Goal: Task Accomplishment & Management: Manage account settings

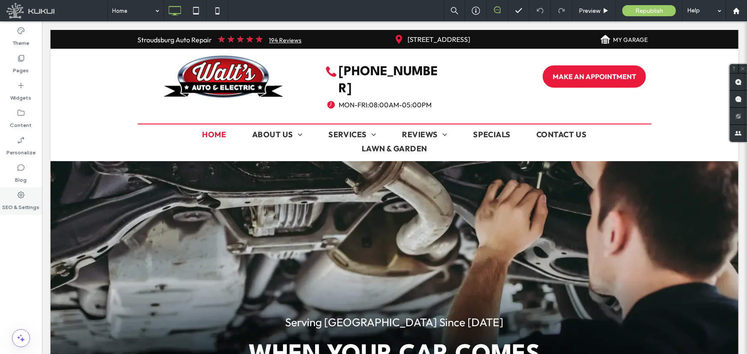
click at [24, 195] on icon at bounding box center [21, 195] width 9 height 9
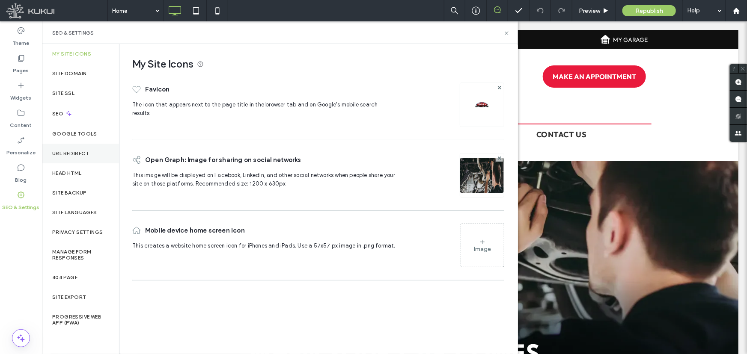
click at [69, 154] on label "URL Redirect" at bounding box center [70, 154] width 37 height 6
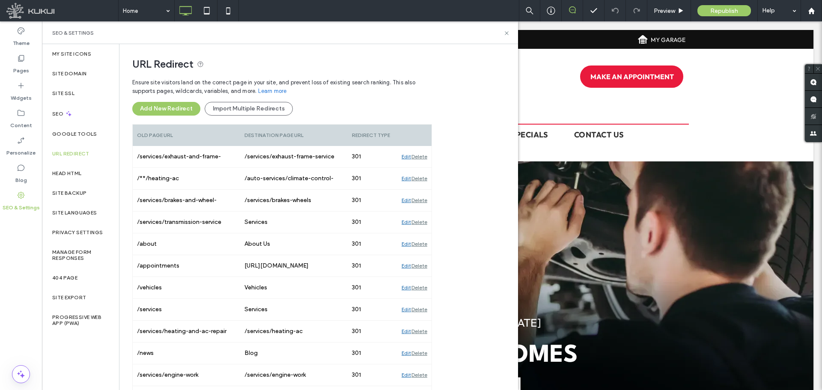
scroll to position [215, 0]
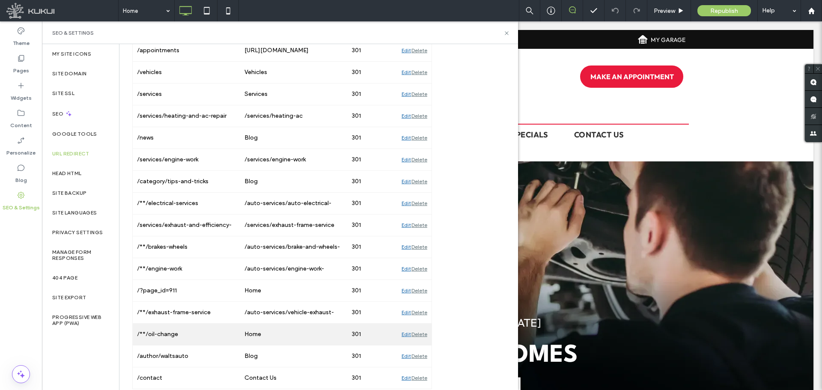
click at [402, 332] on div "Edit" at bounding box center [406, 334] width 9 height 21
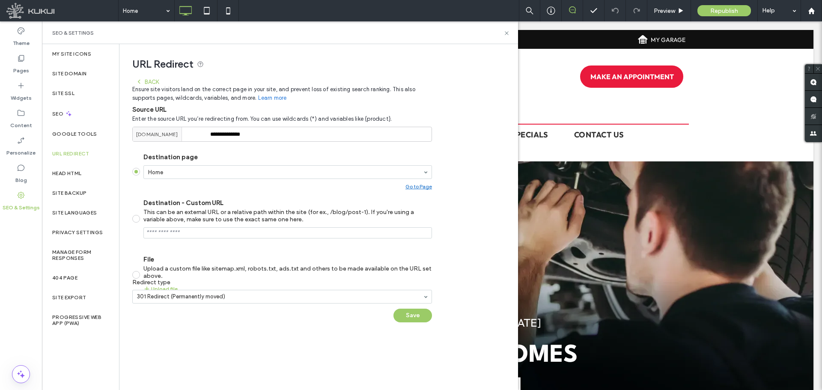
scroll to position [0, 0]
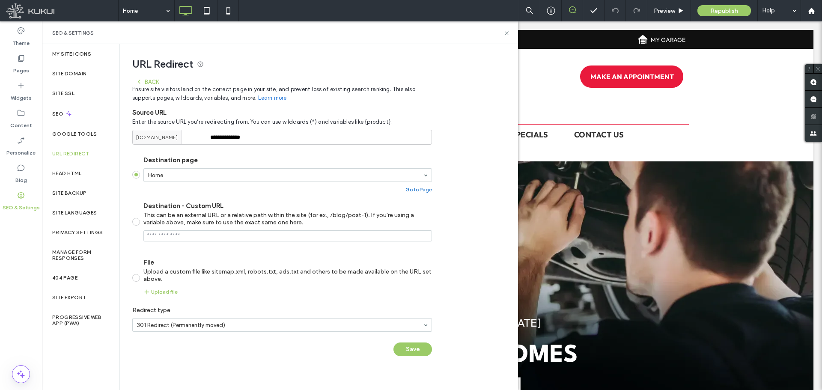
click at [165, 226] on div "This can be an external URL or a relative path within the site (for ex., /blog/…" at bounding box center [287, 218] width 289 height 15
drag, startPoint x: 266, startPoint y: 237, endPoint x: 109, endPoint y: 237, distance: 157.1
click at [109, 237] on div "**********" at bounding box center [280, 217] width 476 height 346
click at [220, 236] on input "Destination - Custom URL This can be an external URL or a relative path within …" at bounding box center [287, 235] width 289 height 11
click at [182, 235] on input "Destination - Custom URL This can be an external URL or a relative path within …" at bounding box center [287, 235] width 289 height 11
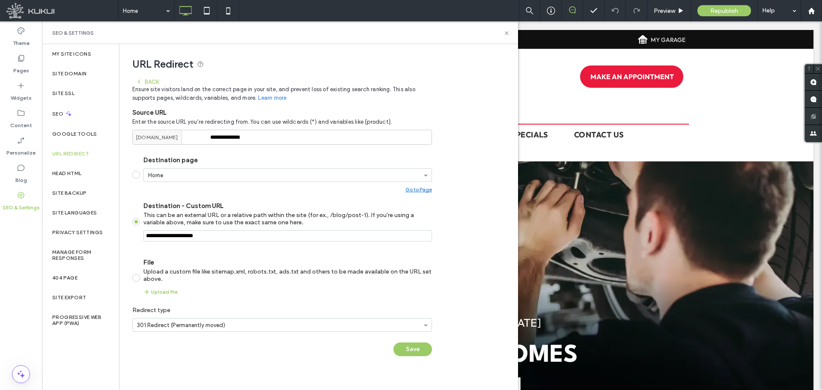
click at [182, 235] on input "Destination - Custom URL This can be an external URL or a relative path within …" at bounding box center [287, 235] width 289 height 11
paste input "**********"
click at [303, 237] on input "Destination - Custom URL This can be an external URL or a relative path within …" at bounding box center [287, 235] width 289 height 11
type input "**********"
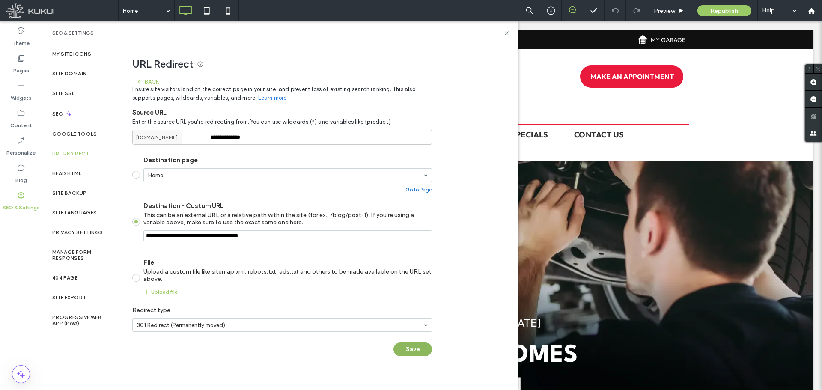
click at [413, 347] on button "Save" at bounding box center [412, 349] width 39 height 14
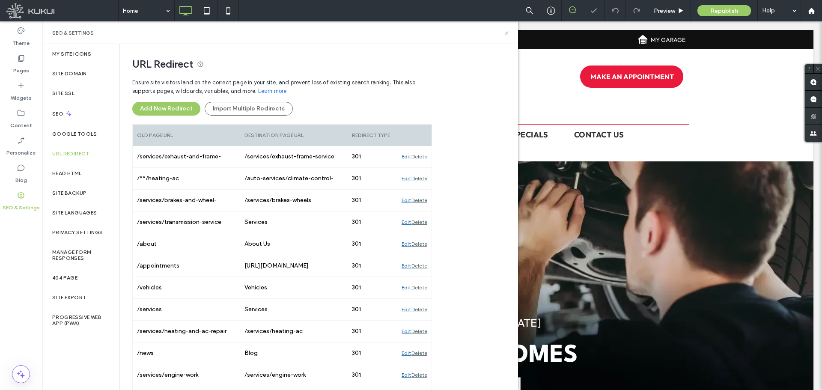
click at [505, 33] on icon at bounding box center [506, 33] width 6 height 6
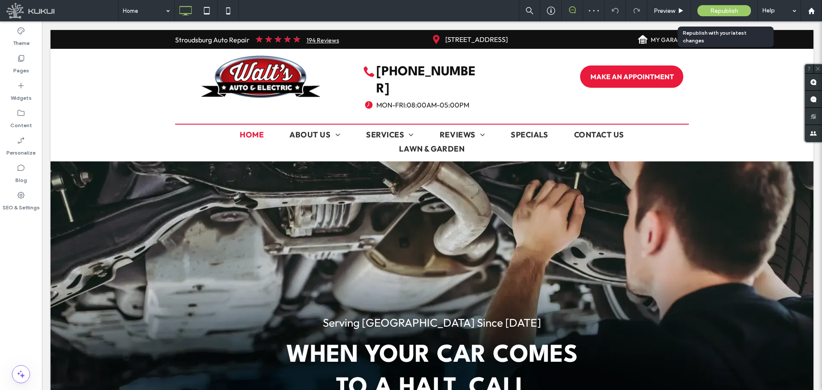
click at [713, 11] on span "Republish" at bounding box center [724, 10] width 28 height 7
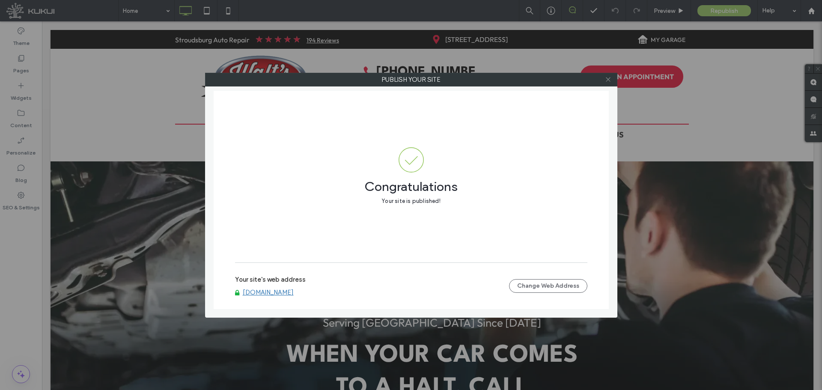
click at [606, 83] on span at bounding box center [608, 79] width 6 height 13
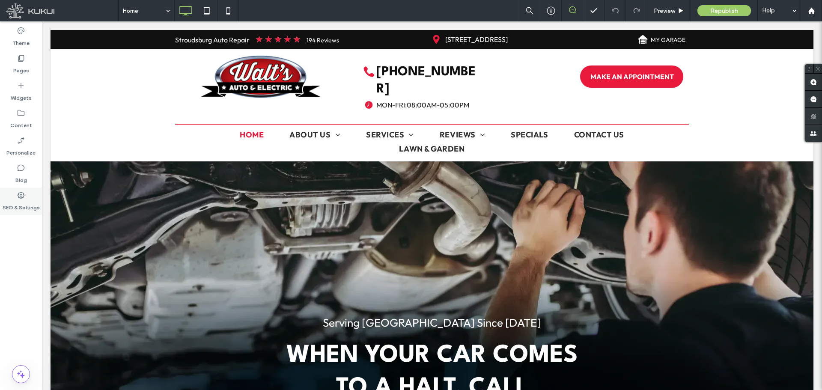
click at [14, 201] on label "SEO & Settings" at bounding box center [21, 206] width 37 height 12
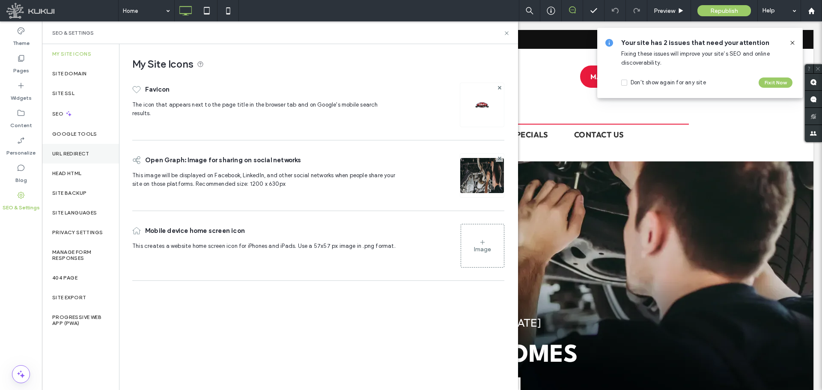
click at [67, 149] on div "URL Redirect" at bounding box center [80, 154] width 77 height 20
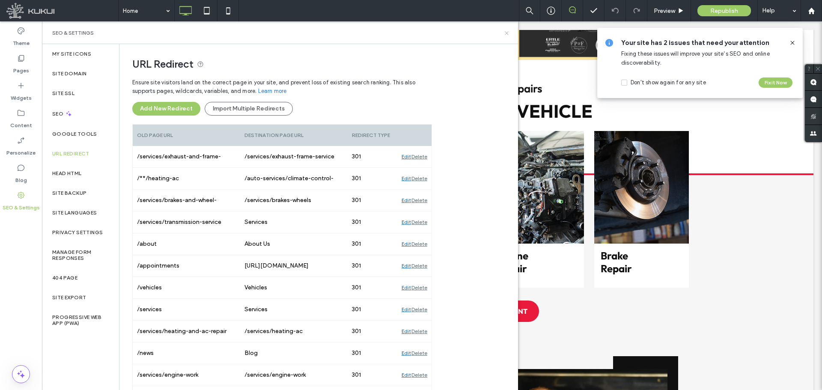
click at [505, 33] on icon at bounding box center [506, 33] width 6 height 6
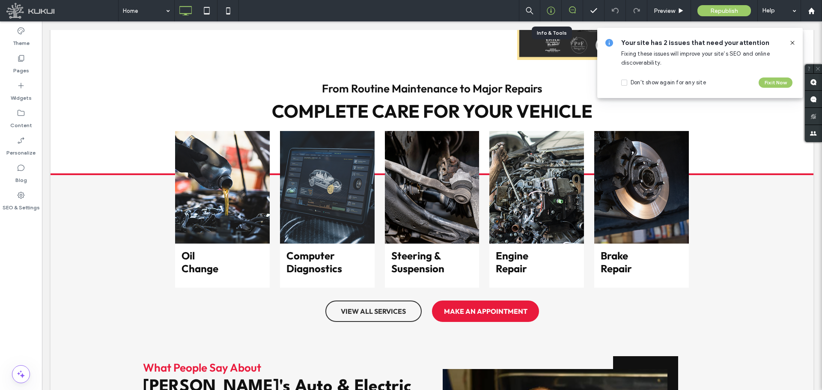
click at [552, 12] on icon at bounding box center [551, 10] width 9 height 9
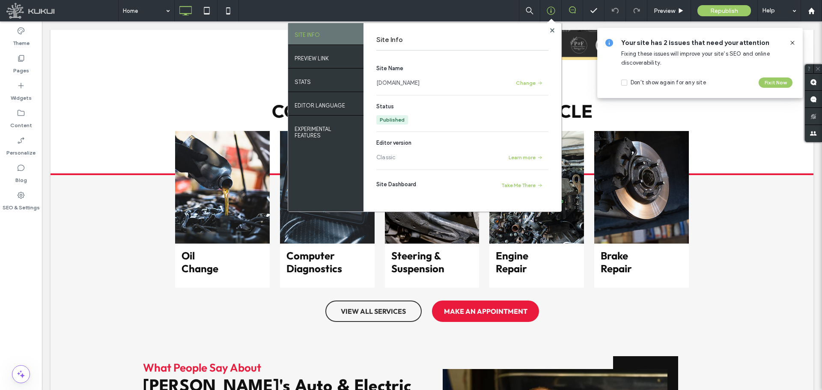
click at [419, 80] on link "[DOMAIN_NAME]" at bounding box center [397, 83] width 43 height 9
